Goal: Transaction & Acquisition: Download file/media

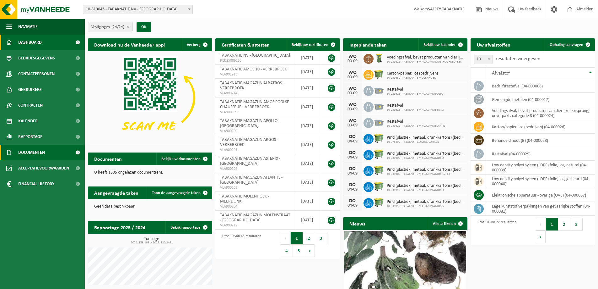
click at [44, 150] on span "Documenten" at bounding box center [31, 153] width 27 height 16
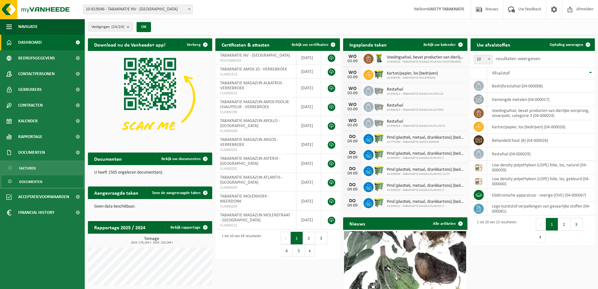
click at [56, 181] on link "Documenten" at bounding box center [43, 181] width 82 height 12
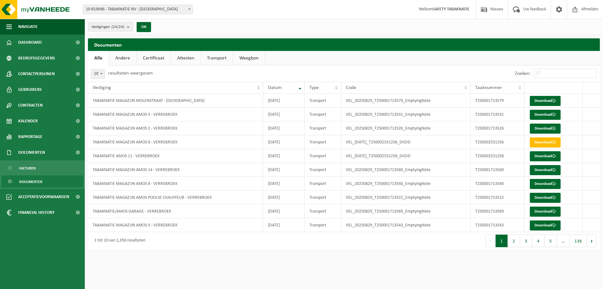
click at [190, 57] on link "Attesten" at bounding box center [186, 58] width 30 height 14
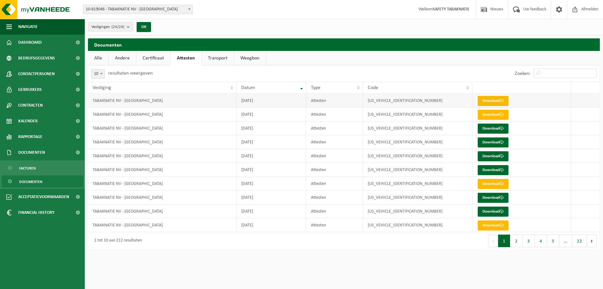
click at [484, 101] on link "Download" at bounding box center [493, 101] width 31 height 10
click at [488, 117] on link "Download" at bounding box center [493, 115] width 31 height 10
click at [513, 236] on button "2" at bounding box center [517, 240] width 12 height 13
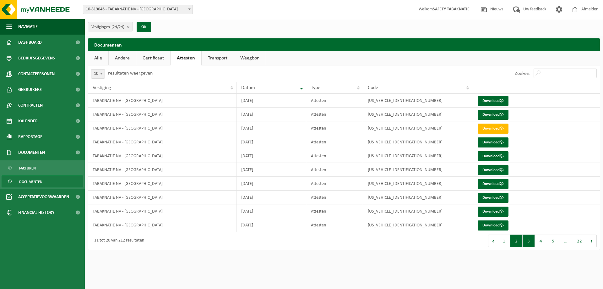
click at [523, 242] on button "3" at bounding box center [529, 240] width 12 height 13
click at [211, 59] on link "Transport" at bounding box center [218, 58] width 32 height 14
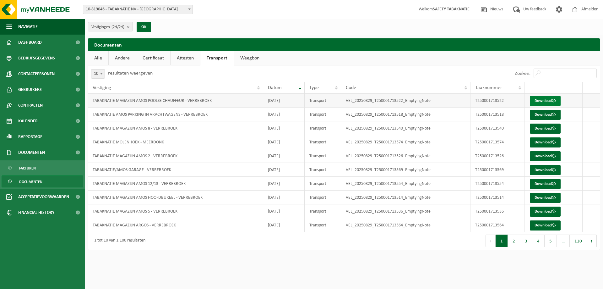
click at [552, 99] on link "Download" at bounding box center [545, 101] width 31 height 10
click at [515, 243] on button "2" at bounding box center [514, 240] width 12 height 13
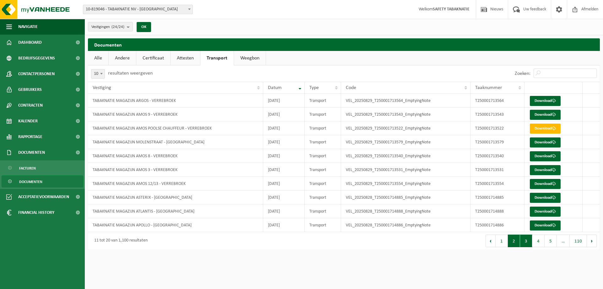
click at [526, 242] on button "3" at bounding box center [526, 240] width 12 height 13
drag, startPoint x: 420, startPoint y: 169, endPoint x: 407, endPoint y: 168, distance: 13.2
click at [407, 168] on td "VEL_2025-08-25_T250002460281_DIGID" at bounding box center [405, 170] width 129 height 14
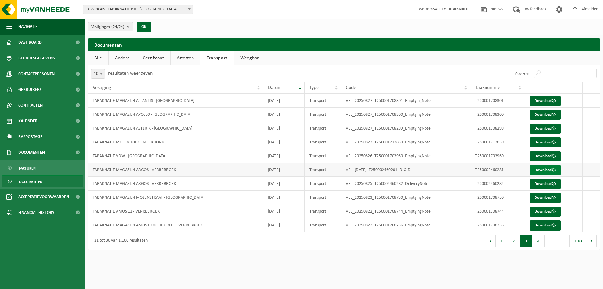
click at [542, 169] on link "Download" at bounding box center [545, 170] width 31 height 10
click at [537, 238] on button "4" at bounding box center [539, 240] width 12 height 13
click at [554, 243] on button "5" at bounding box center [551, 240] width 12 height 13
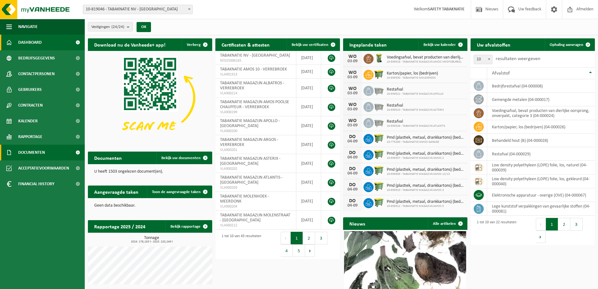
click at [17, 154] on link "Documenten" at bounding box center [42, 153] width 85 height 16
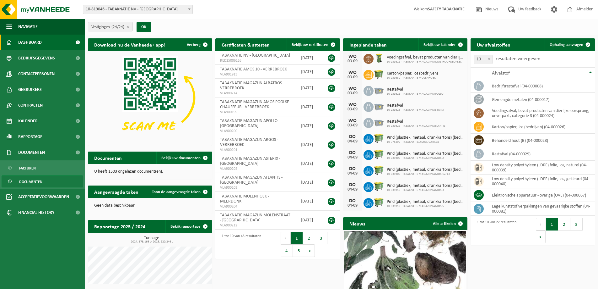
click at [41, 180] on span "Documenten" at bounding box center [30, 182] width 23 height 12
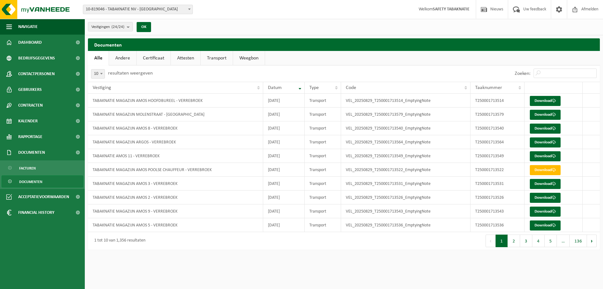
click at [188, 59] on link "Attesten" at bounding box center [186, 58] width 30 height 14
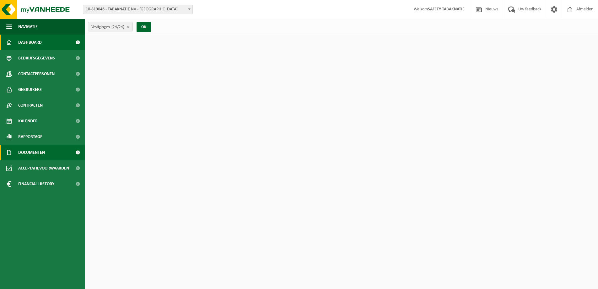
click at [29, 152] on span "Documenten" at bounding box center [31, 153] width 27 height 16
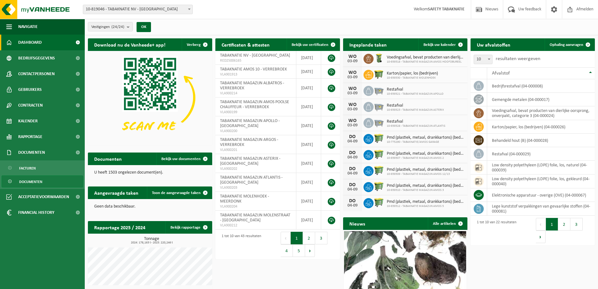
click at [44, 182] on link "Documenten" at bounding box center [43, 181] width 82 height 12
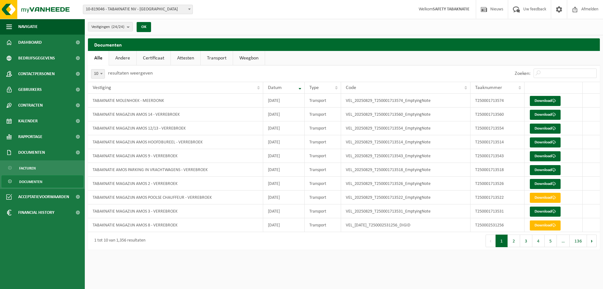
click at [184, 58] on link "Attesten" at bounding box center [186, 58] width 30 height 14
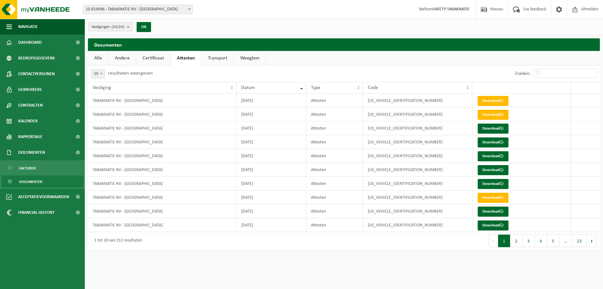
click at [217, 61] on link "Transport" at bounding box center [218, 58] width 32 height 14
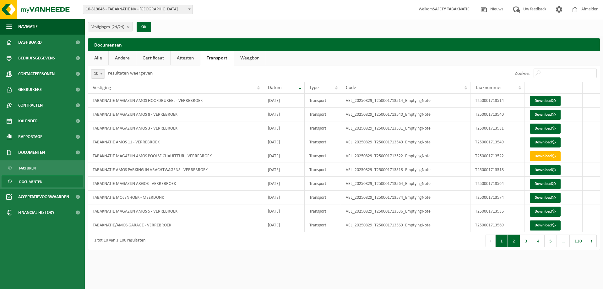
click at [515, 242] on button "2" at bounding box center [514, 240] width 12 height 13
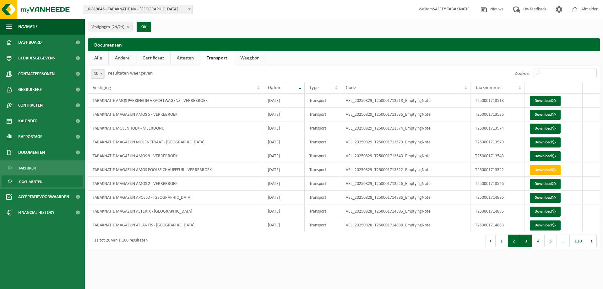
click at [524, 239] on button "3" at bounding box center [526, 240] width 12 height 13
click at [540, 168] on link "Download" at bounding box center [545, 170] width 31 height 10
click at [538, 239] on button "4" at bounding box center [539, 240] width 12 height 13
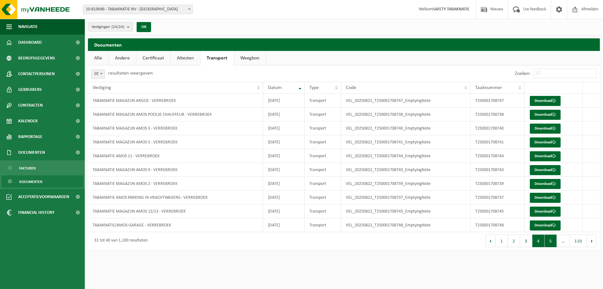
click at [548, 241] on button "5" at bounding box center [551, 240] width 12 height 13
